Goal: Information Seeking & Learning: Find specific page/section

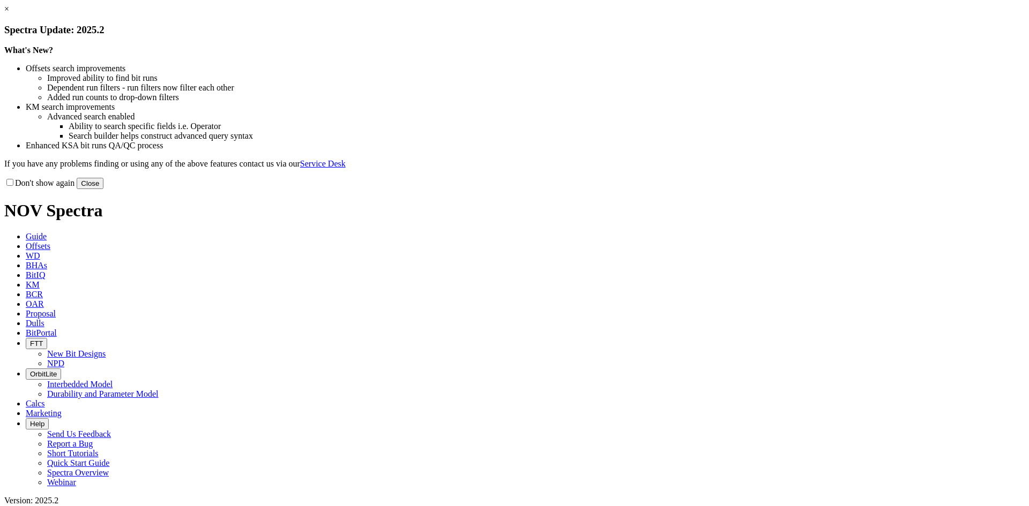
click at [338, 59] on div "× Spectra Update: 2025.2 What's New? Offsets search improvements Improved abili…" at bounding box center [514, 96] width 1020 height 185
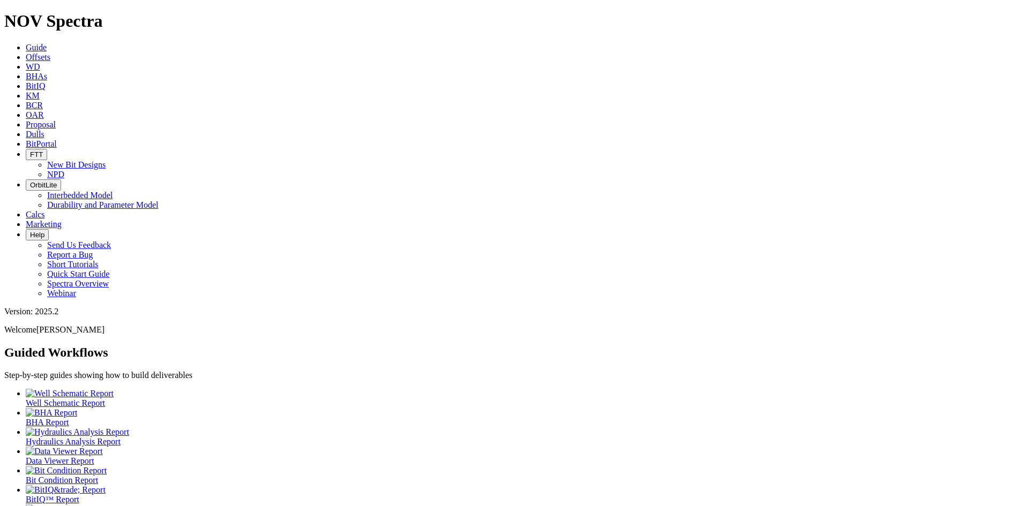
click at [26, 53] on icon at bounding box center [26, 57] width 0 height 9
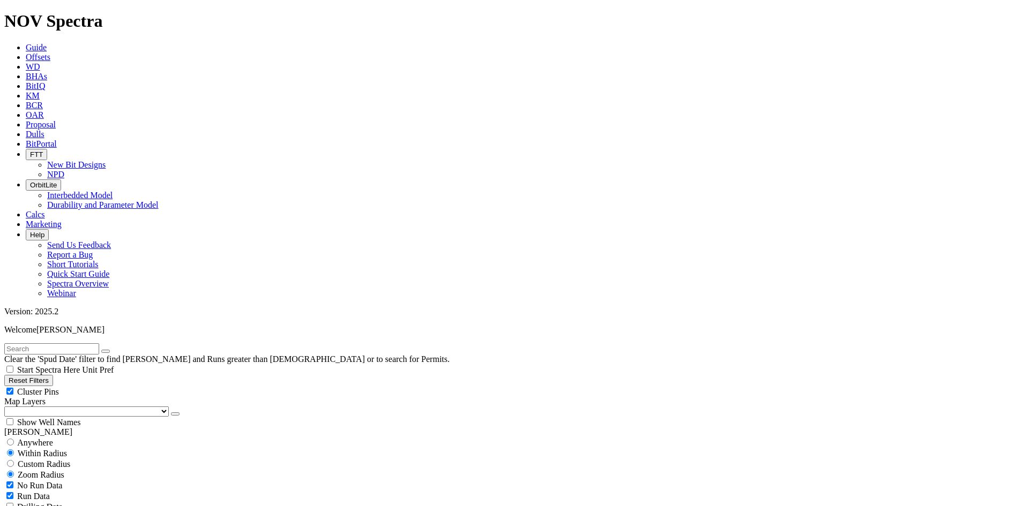
select select
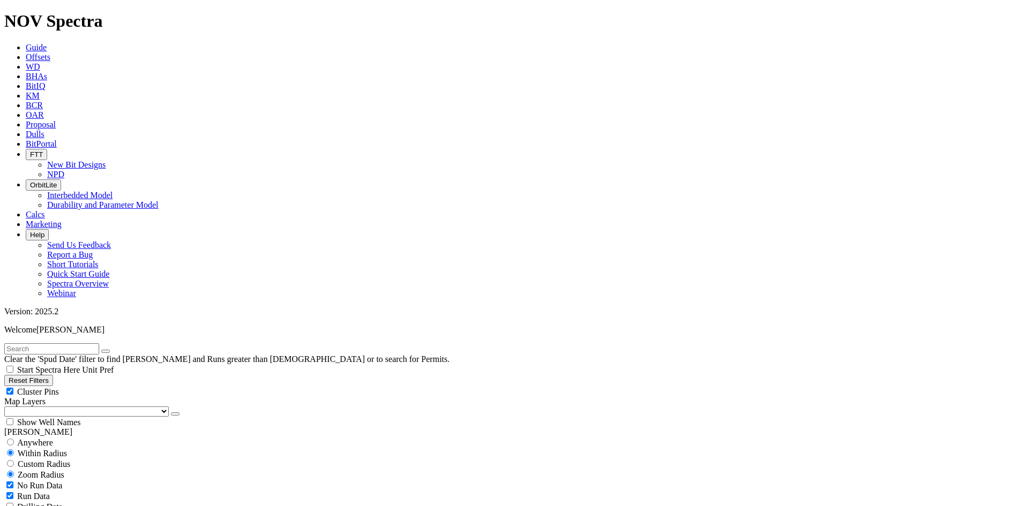
select select "17.5"
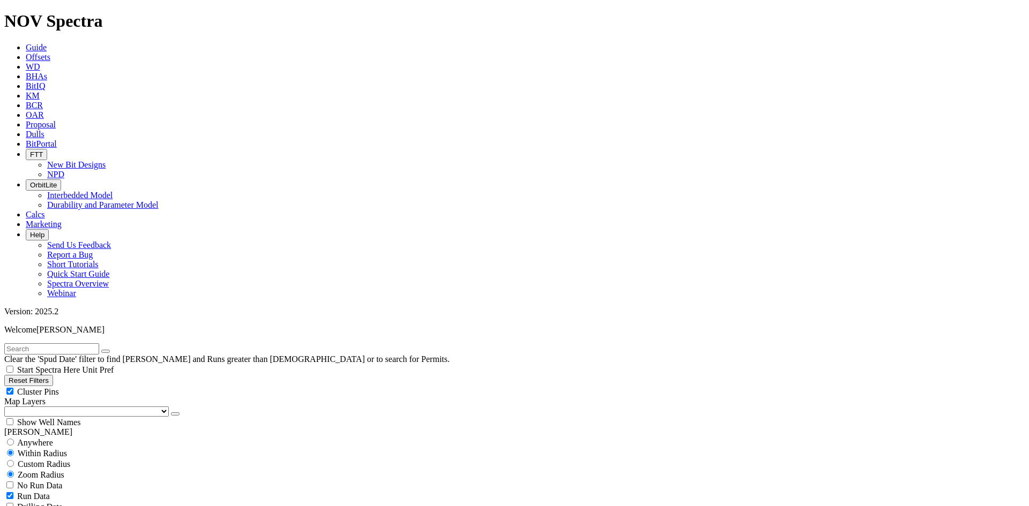
checkbox input "false"
select select "? number:17.5 ?"
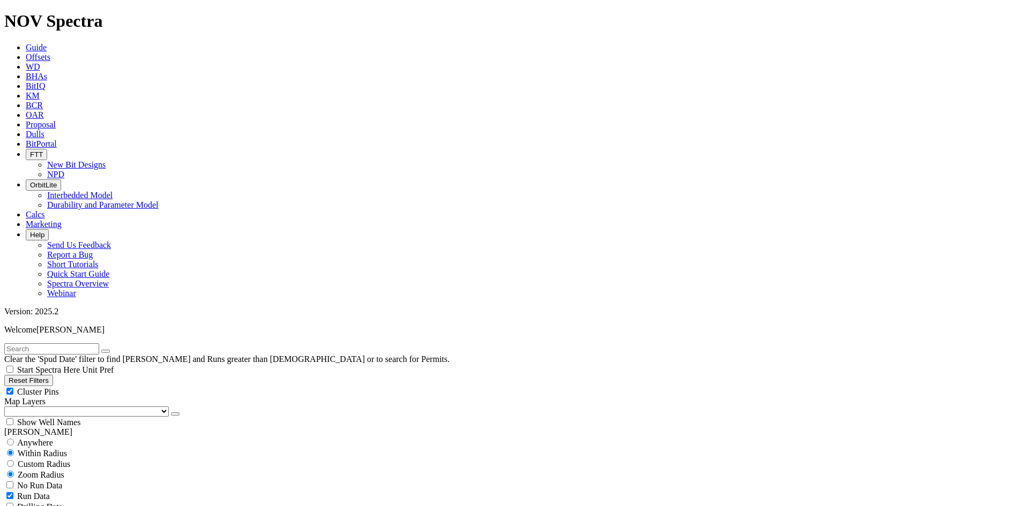
type input "[DATE]"
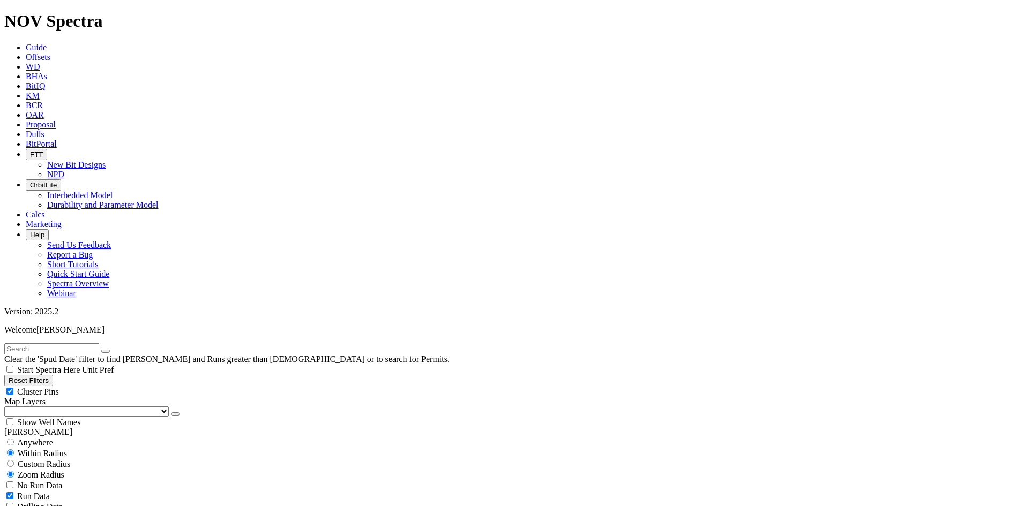
scroll to position [107, 0]
